Goal: Ask a question

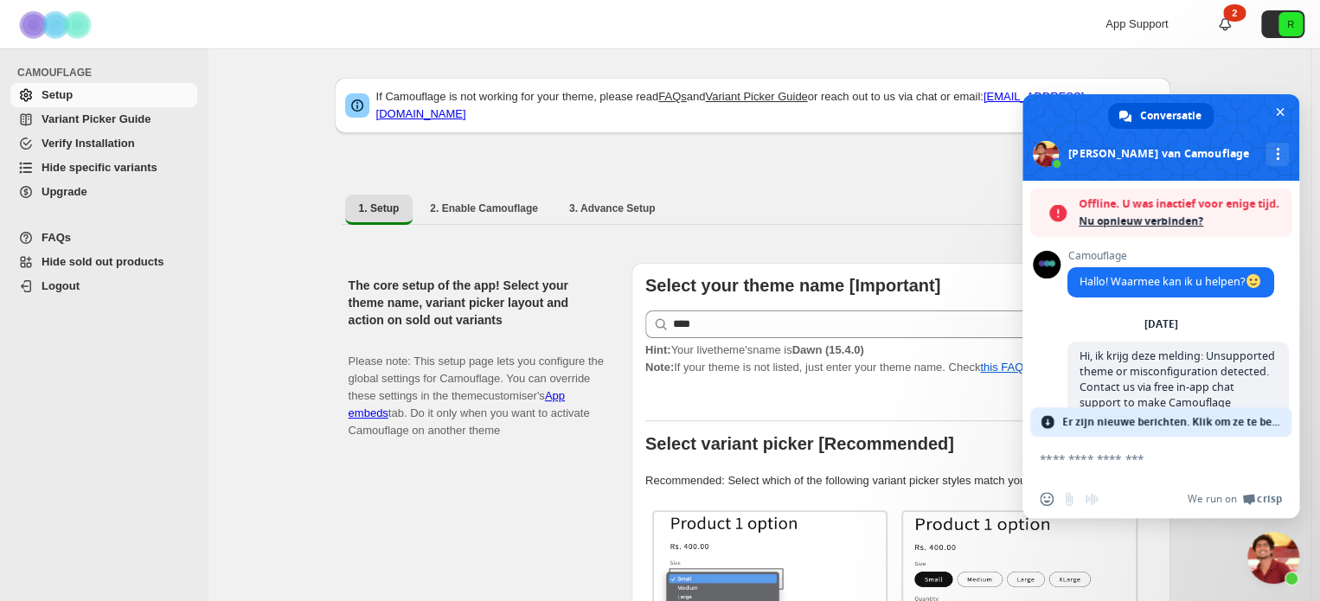
click at [1167, 222] on span "Nu opnieuw verbinden?" at bounding box center [1180, 221] width 204 height 17
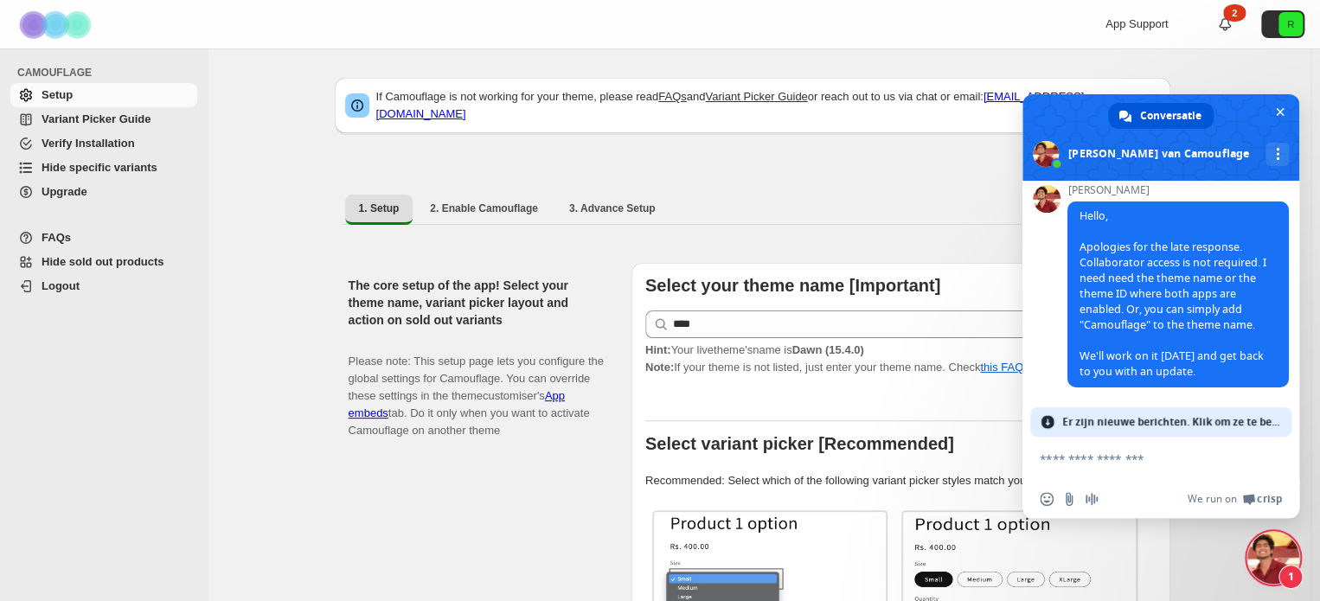
scroll to position [9929, 0]
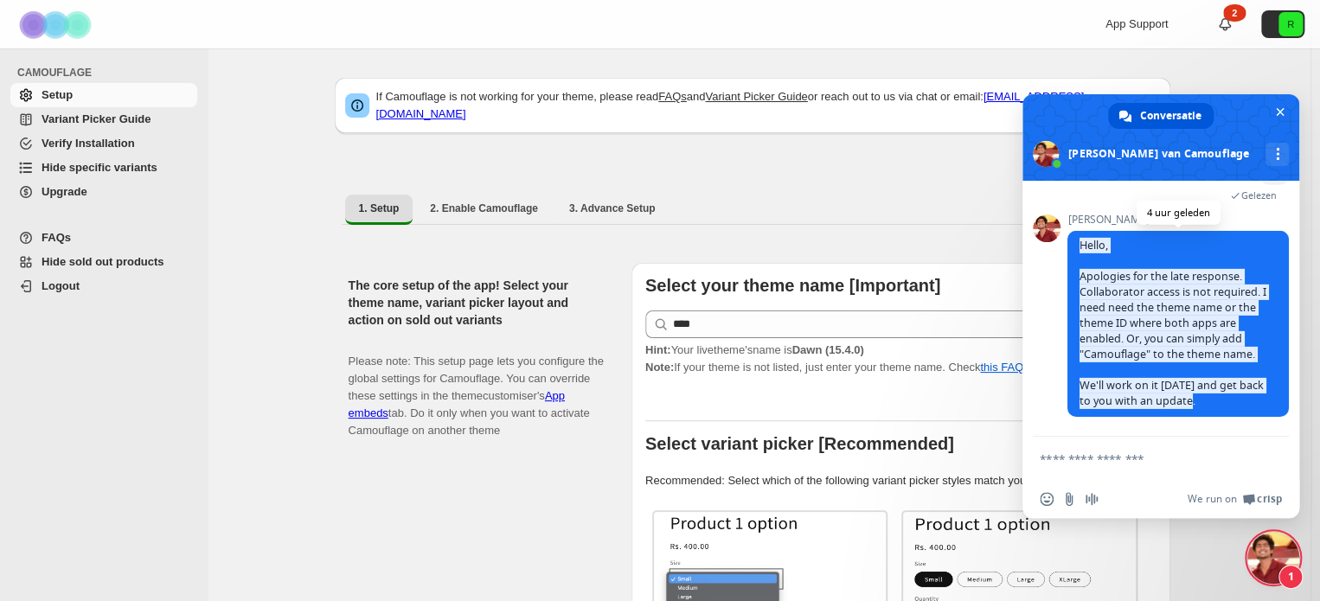
drag, startPoint x: 1213, startPoint y: 404, endPoint x: 1078, endPoint y: 240, distance: 211.9
click at [1078, 240] on span "Hello, Apologies for the late response. Collaborator access is not required. I …" at bounding box center [1177, 324] width 221 height 186
copy span "Hello, Apologies for the late response. Collaborator access is not required. I …"
click at [1127, 305] on span "Hello, Apologies for the late response. Collaborator access is not required. I …" at bounding box center [1172, 323] width 187 height 170
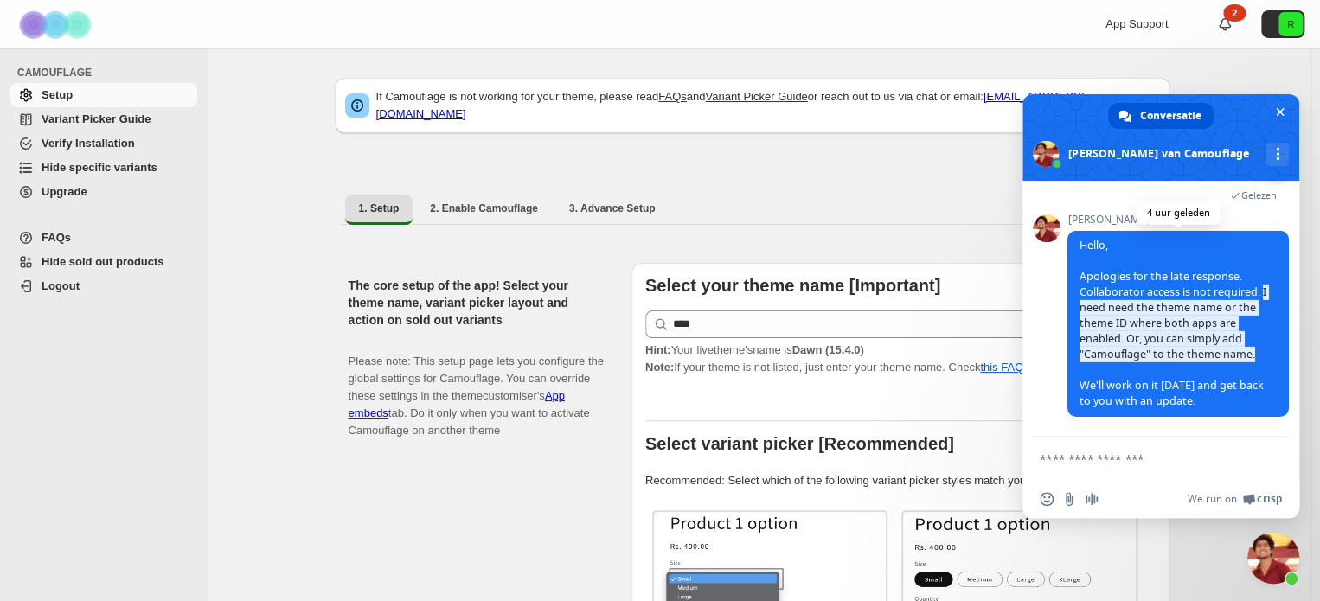
drag, startPoint x: 1076, startPoint y: 298, endPoint x: 1239, endPoint y: 359, distance: 174.3
click at [1239, 359] on span "Hello, Apologies for the late response. Collaborator access is not required. I …" at bounding box center [1177, 324] width 221 height 186
copy span "I need need the theme name or the theme ID where both apps are enabled. Or, you…"
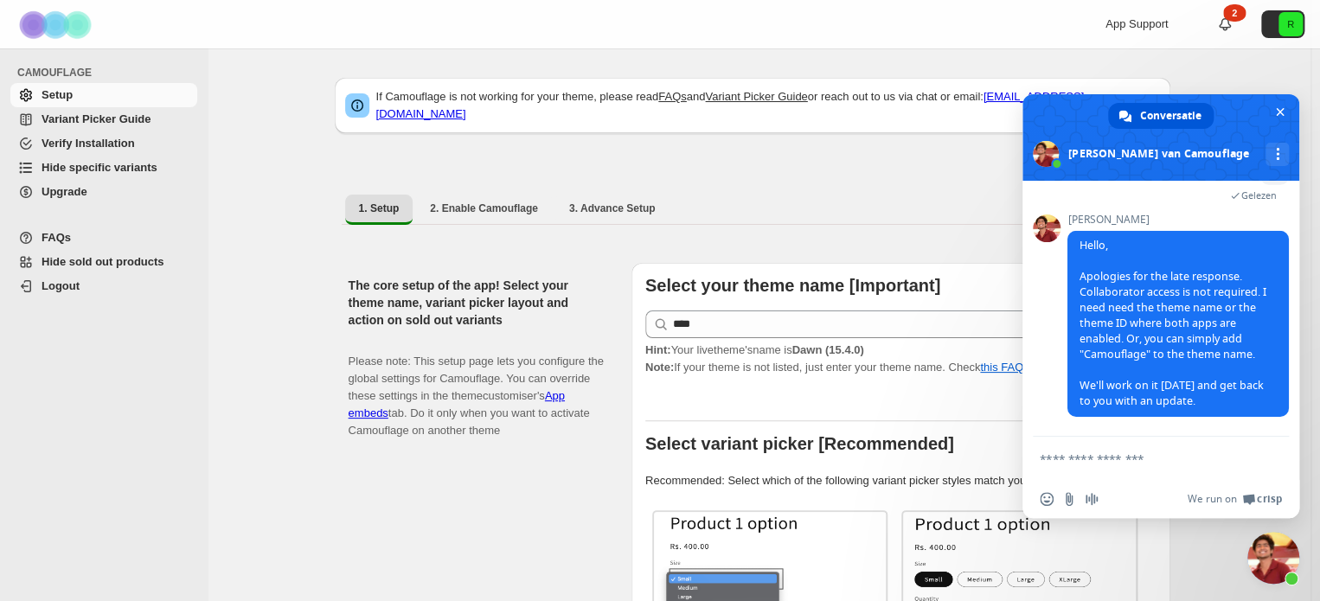
click at [1187, 464] on textarea "Typ een bericht..." at bounding box center [1142, 459] width 204 height 16
paste textarea "**********"
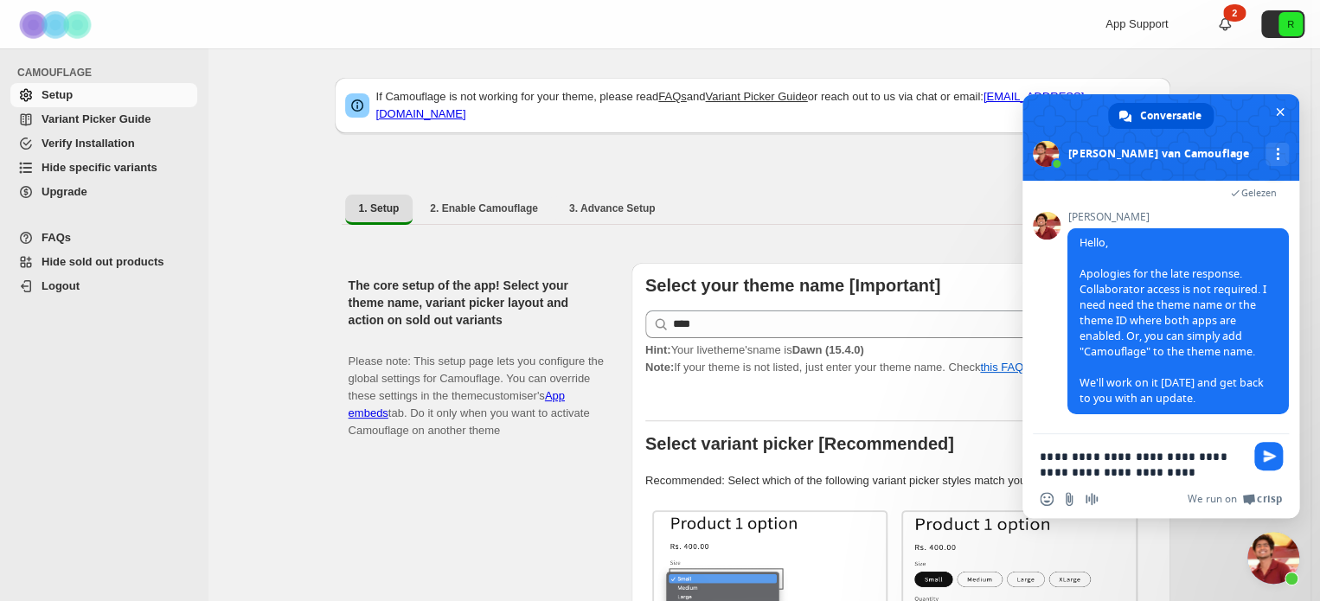
type textarea "**********"
click at [1270, 447] on span "Stuur" at bounding box center [1268, 456] width 29 height 29
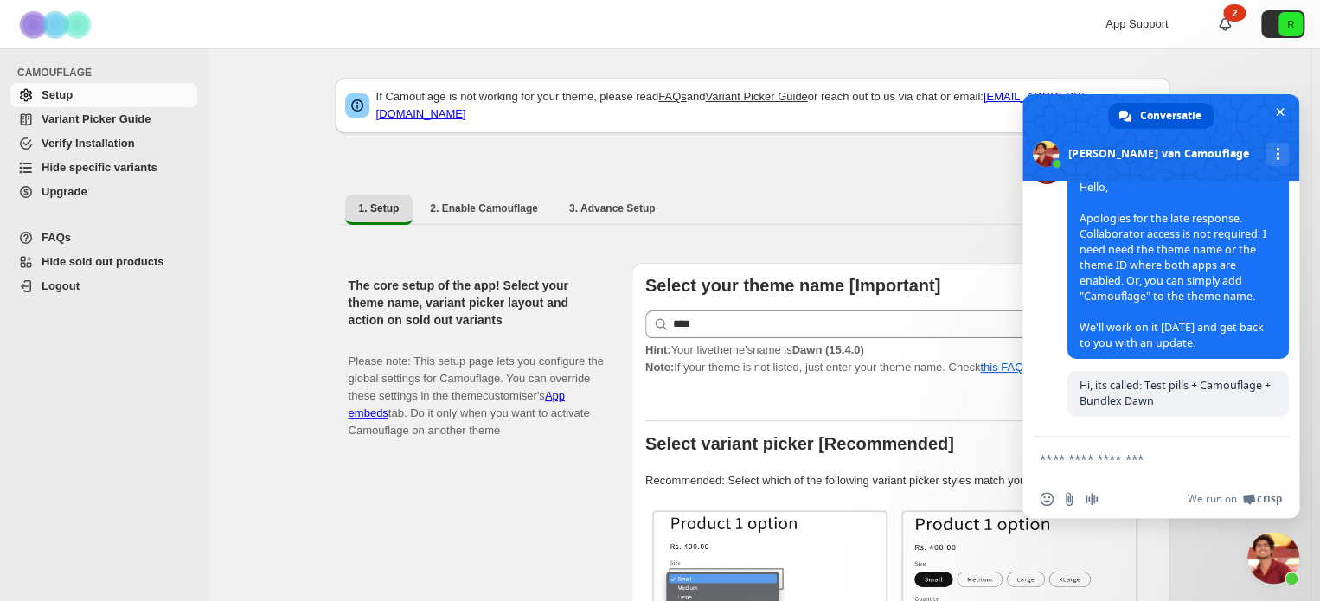
scroll to position [9964, 0]
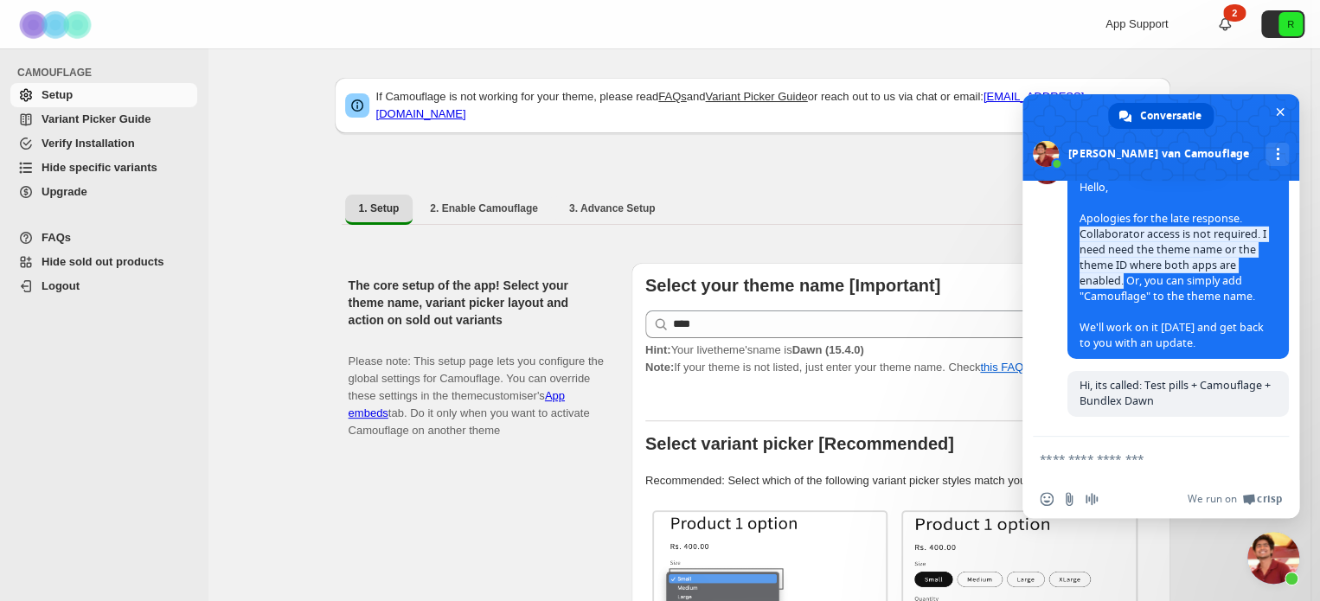
drag, startPoint x: 1103, startPoint y: 301, endPoint x: 1069, endPoint y: 260, distance: 52.8
click at [1069, 260] on span "Hello, Apologies for the late response. Collaborator access is not required. I …" at bounding box center [1177, 266] width 221 height 186
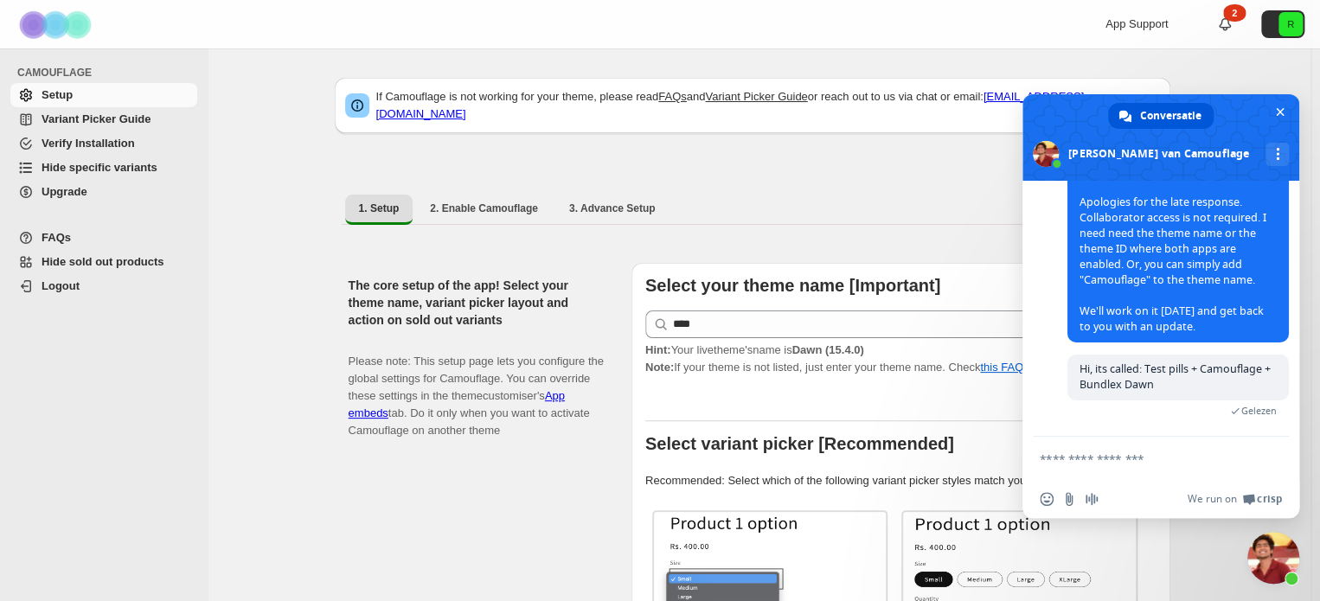
scroll to position [9988, 0]
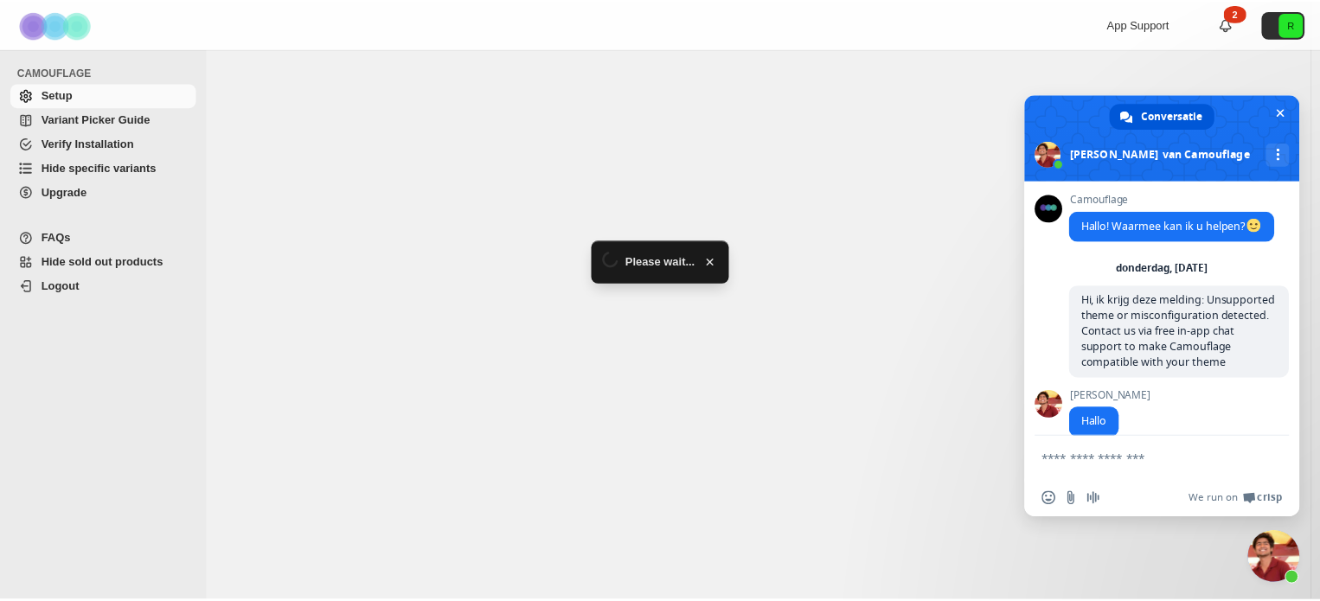
scroll to position [9988, 0]
